Goal: Check status: Check status

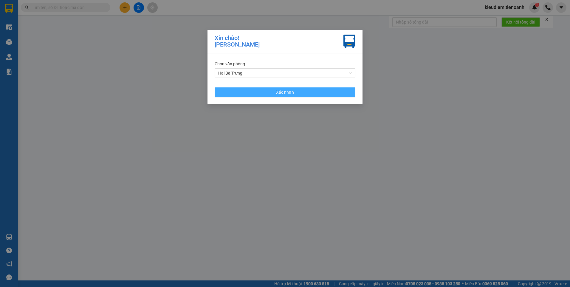
click at [275, 93] on button "Xác nhận" at bounding box center [284, 92] width 141 height 10
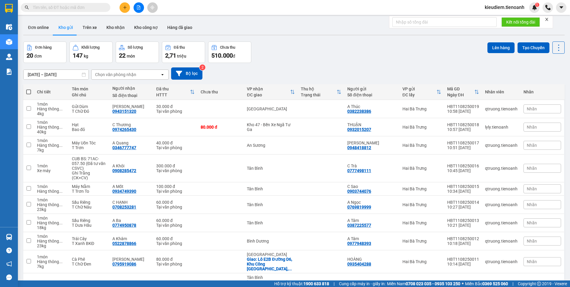
paste input "0902290279"
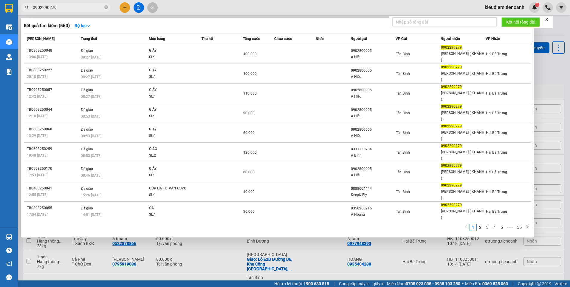
type input "0902290279"
click at [225, 26] on div "Kết quả tìm kiếm ( 550 ) Bộ lọc" at bounding box center [277, 26] width 507 height 10
click at [106, 8] on icon "close-circle" at bounding box center [106, 7] width 4 height 4
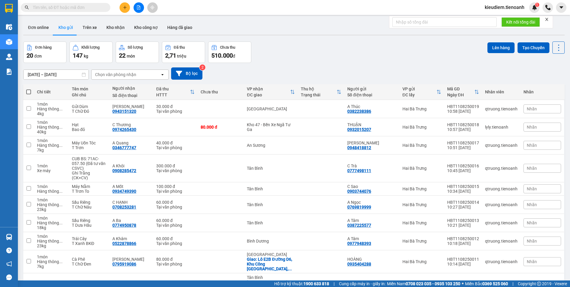
click at [547, 19] on icon "close" at bounding box center [546, 19] width 3 height 3
click at [63, 6] on input "text" at bounding box center [68, 7] width 70 height 7
paste input "0902290279"
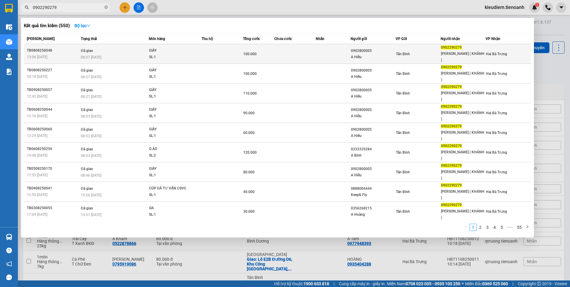
type input "0902290279"
click at [146, 49] on td "Đã giao 08:27 [DATE]" at bounding box center [113, 54] width 69 height 20
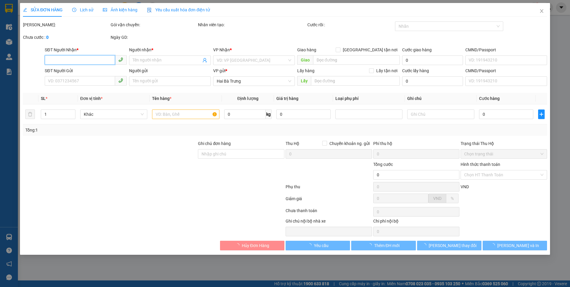
type input "0902290279"
type input "[PERSON_NAME] ( KHÁNH )"
type input "0902800005"
type input "A Hiếu"
type input "100.000"
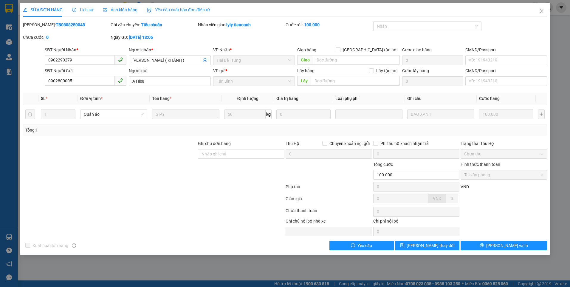
click at [257, 188] on div at bounding box center [153, 188] width 262 height 12
click at [257, 50] on div "VP Nhận *" at bounding box center [254, 49] width 82 height 7
drag, startPoint x: 257, startPoint y: 50, endPoint x: 256, endPoint y: 59, distance: 8.4
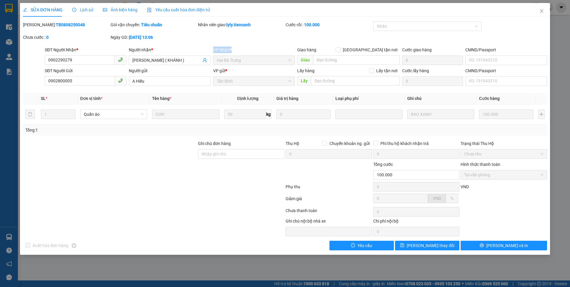
click at [256, 59] on span "Hai Bà Trưng" at bounding box center [254, 60] width 74 height 9
click at [257, 43] on div "[PERSON_NAME]: TB0808250048 Gói vận chuyển: Tiêu chuẩn Nhân viên giao: lyly.tie…" at bounding box center [284, 33] width 525 height 25
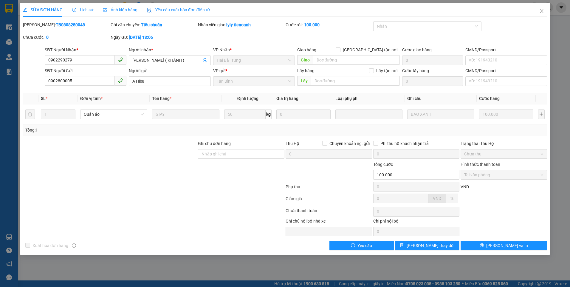
click at [79, 10] on span "Lịch sử" at bounding box center [82, 9] width 21 height 5
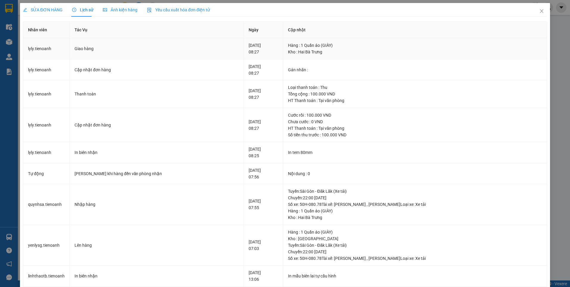
click at [248, 53] on div "[DATE] 08:27" at bounding box center [262, 48] width 29 height 13
drag, startPoint x: 223, startPoint y: 53, endPoint x: 148, endPoint y: 66, distance: 75.8
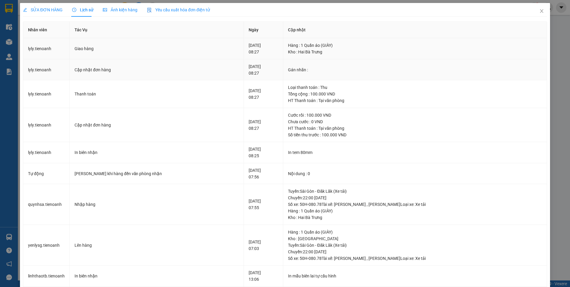
click at [148, 66] on td "Cập nhật đơn hàng" at bounding box center [157, 69] width 174 height 21
click at [48, 11] on span "SỬA ĐƠN HÀNG" at bounding box center [43, 9] width 40 height 5
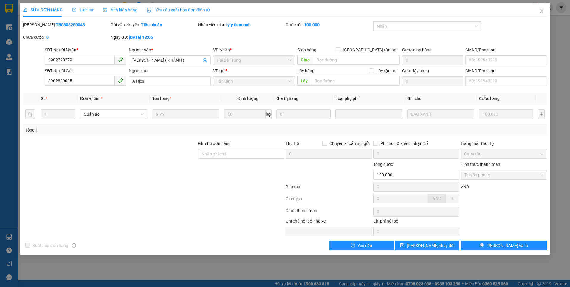
click at [159, 155] on div at bounding box center [109, 150] width 175 height 21
click at [540, 11] on icon "close" at bounding box center [541, 11] width 5 height 5
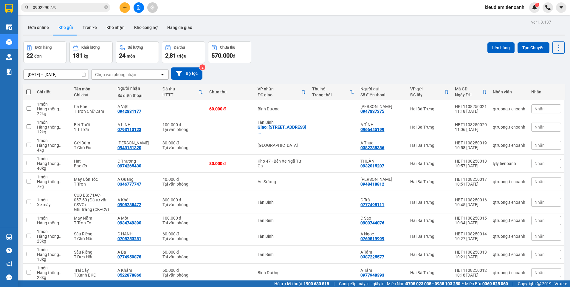
click at [70, 8] on input "0902290279" at bounding box center [68, 7] width 70 height 7
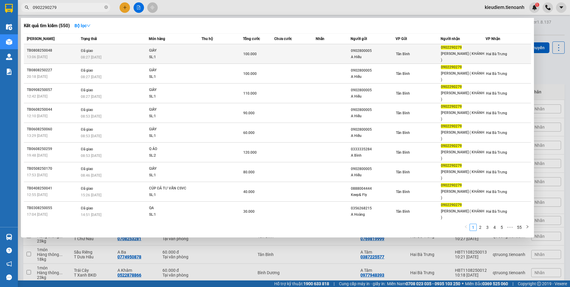
click at [163, 54] on div "SL: 1" at bounding box center [171, 57] width 45 height 7
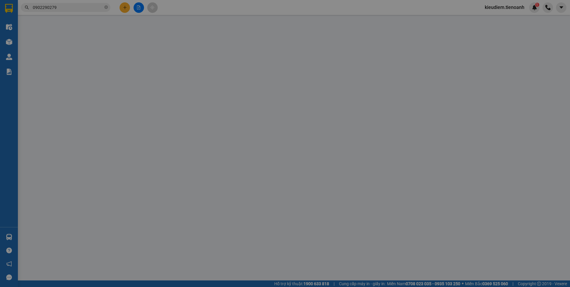
type input "0902290279"
type input "[PERSON_NAME] ( KHÁNH )"
type input "0902800005"
type input "A Hiếu"
type input "100.000"
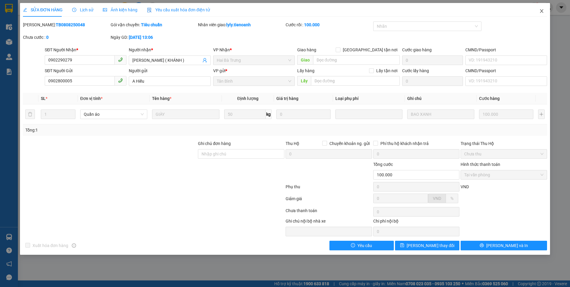
click at [539, 9] on icon "close" at bounding box center [541, 11] width 5 height 5
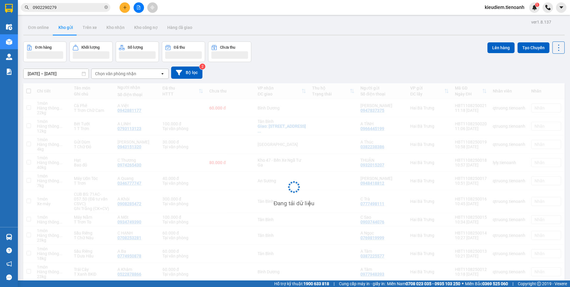
click at [82, 7] on input "0902290279" at bounding box center [68, 7] width 70 height 7
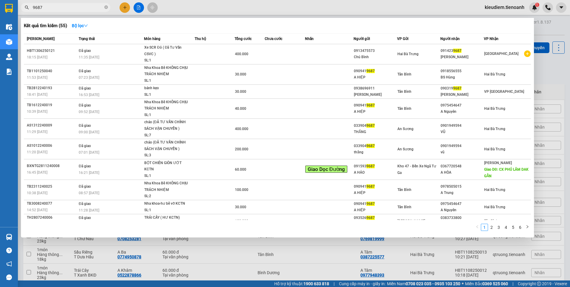
click at [44, 5] on input "9687" at bounding box center [68, 7] width 70 height 7
type input "0899589687"
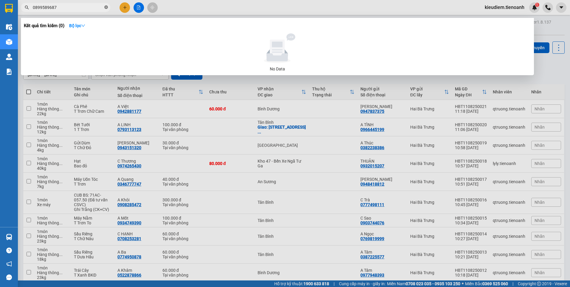
click at [105, 8] on icon "close-circle" at bounding box center [106, 7] width 4 height 4
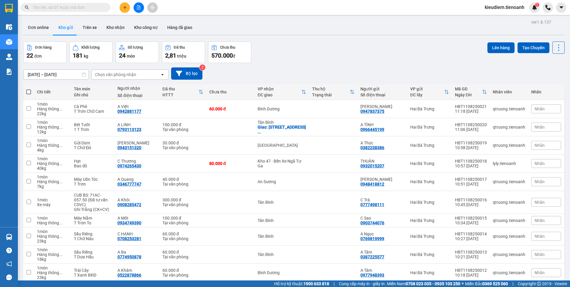
click at [69, 7] on input "text" at bounding box center [68, 7] width 70 height 7
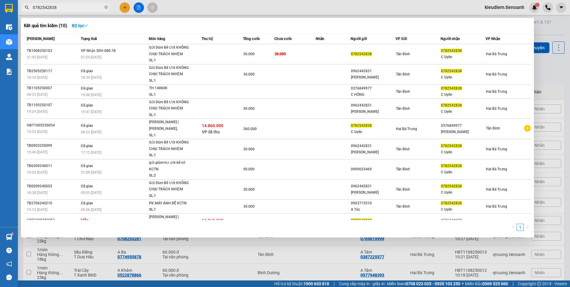
type input "0782542838"
click at [547, 29] on div at bounding box center [285, 143] width 570 height 287
click at [105, 6] on icon "close-circle" at bounding box center [106, 7] width 4 height 4
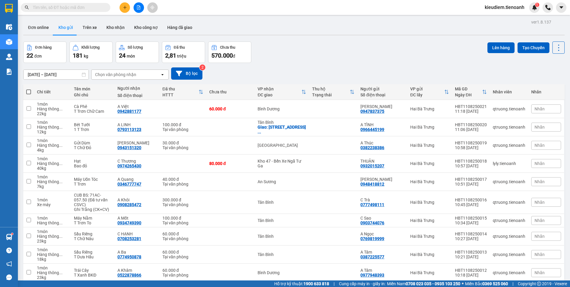
click at [74, 7] on input "text" at bounding box center [68, 7] width 70 height 7
paste input "0902290279"
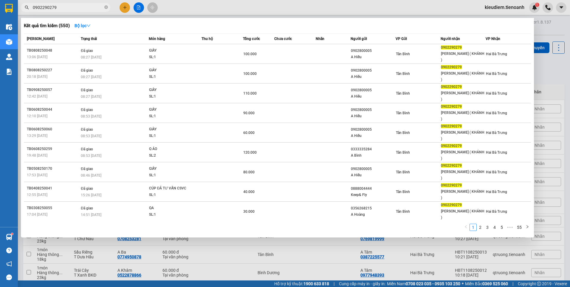
type input "0902290279"
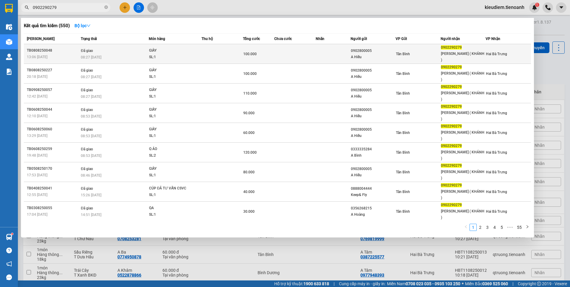
click at [74, 50] on div "TB0808250048" at bounding box center [53, 50] width 52 height 6
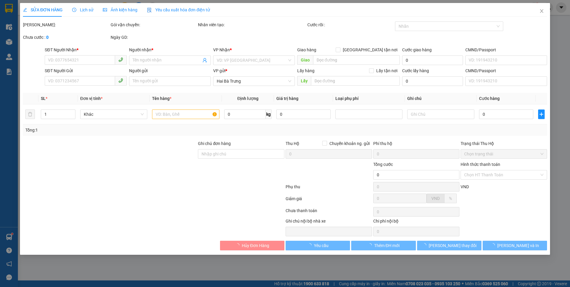
type input "0902290279"
type input "[PERSON_NAME] ( KHÁNH )"
type input "0902800005"
type input "A Hiếu"
type input "100.000"
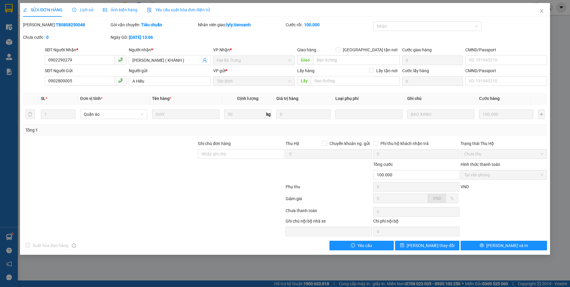
click at [60, 25] on b "TB0808250048" at bounding box center [70, 24] width 29 height 5
click at [56, 25] on b "TB0808250048" at bounding box center [70, 24] width 29 height 5
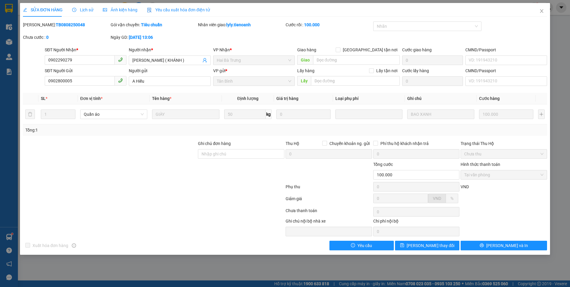
click at [56, 25] on b "TB0808250048" at bounding box center [70, 24] width 29 height 5
copy b "TB0808250048"
click at [170, 60] on input "[PERSON_NAME] ( KHÁNH )" at bounding box center [166, 60] width 69 height 7
